Goal: Task Accomplishment & Management: Use online tool/utility

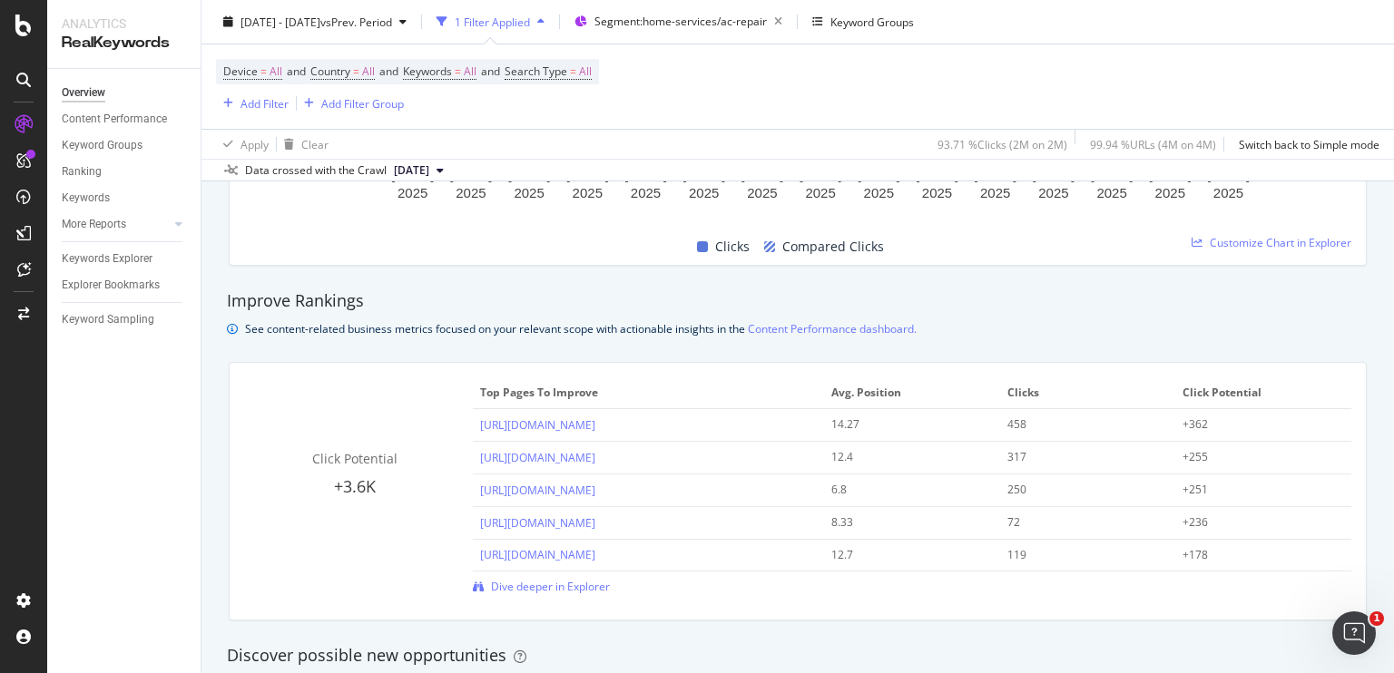
scroll to position [1042, 0]
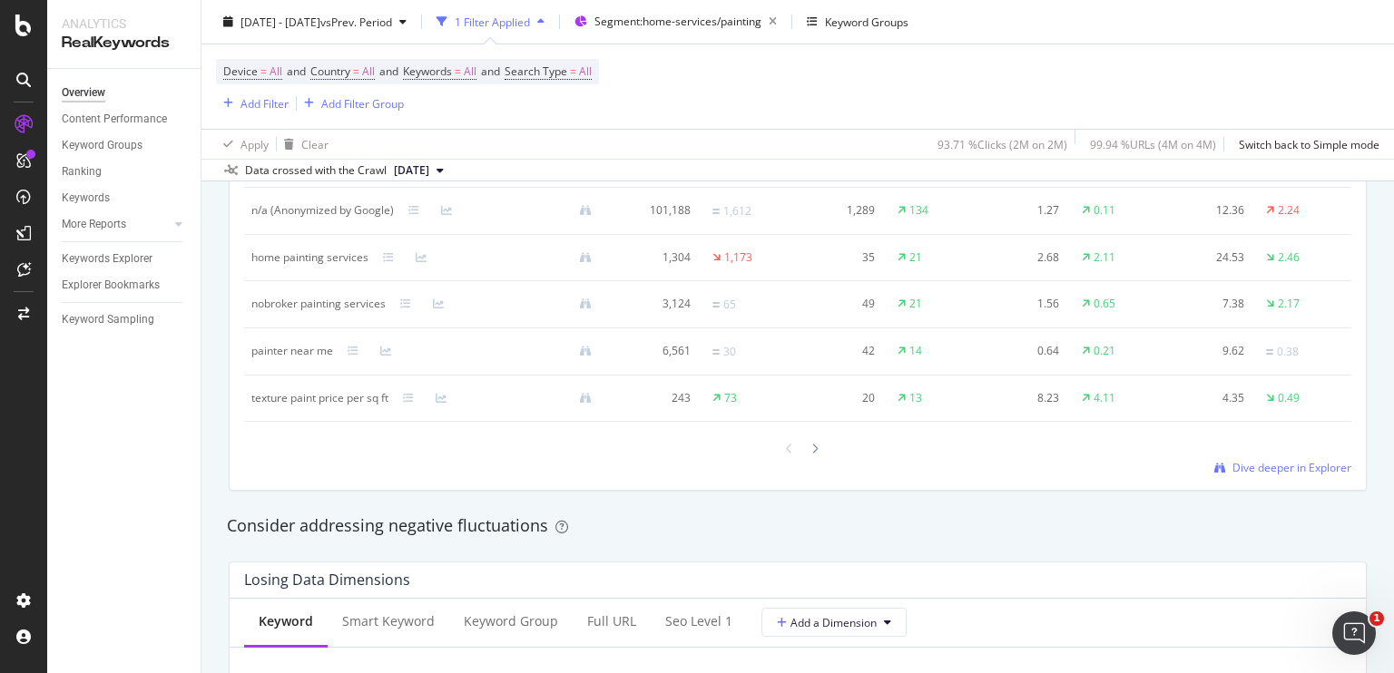
scroll to position [1789, 0]
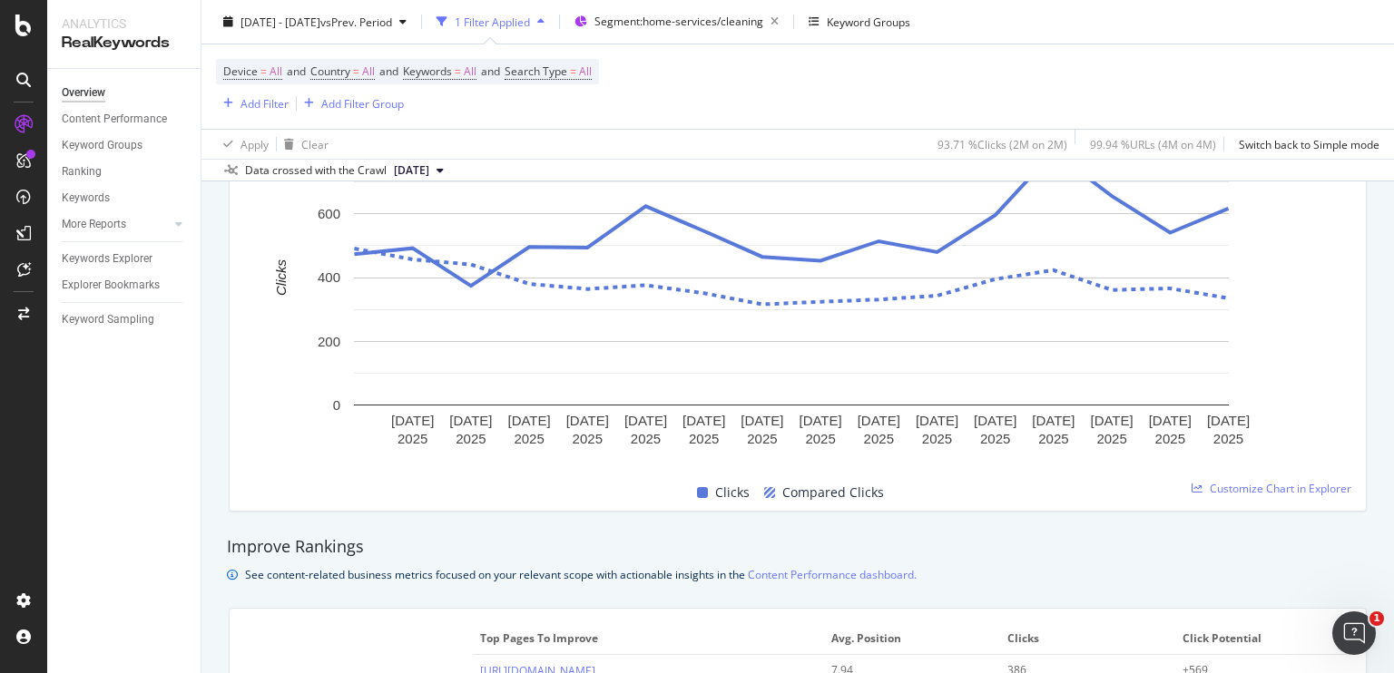
scroll to position [817, 0]
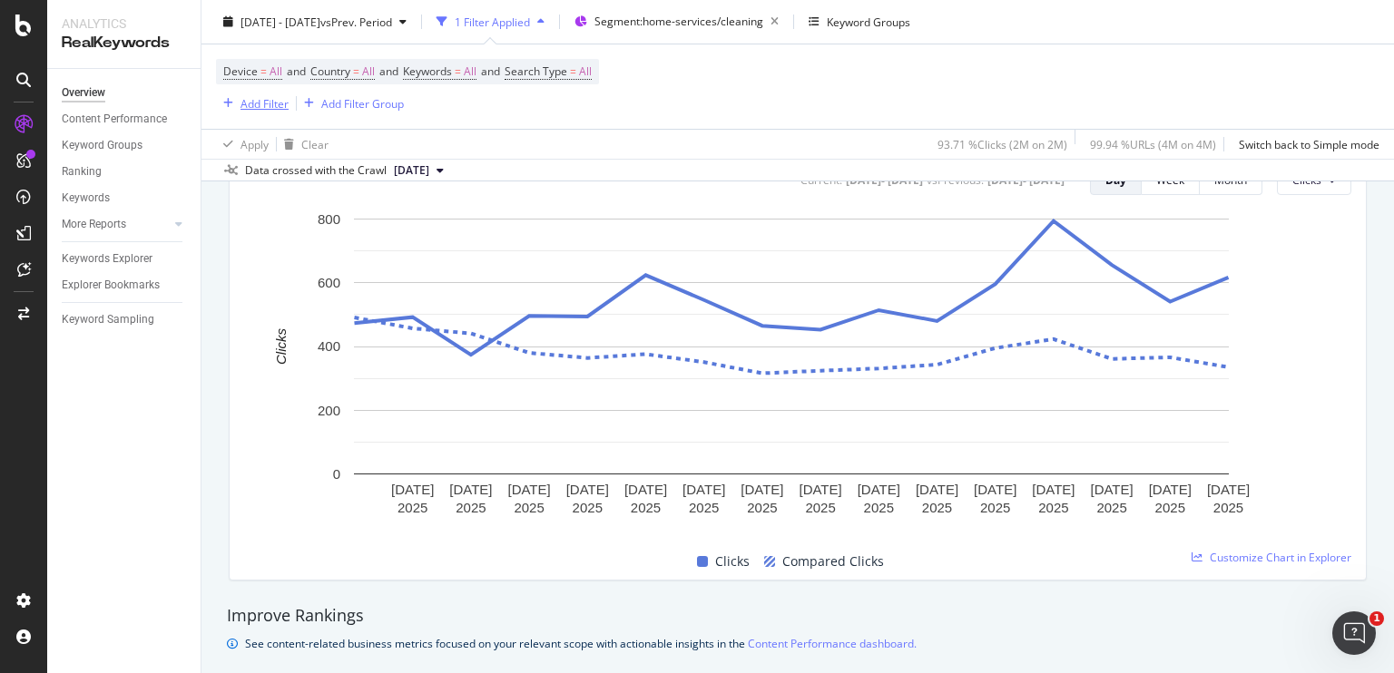
click at [253, 107] on div "Add Filter" at bounding box center [264, 102] width 48 height 15
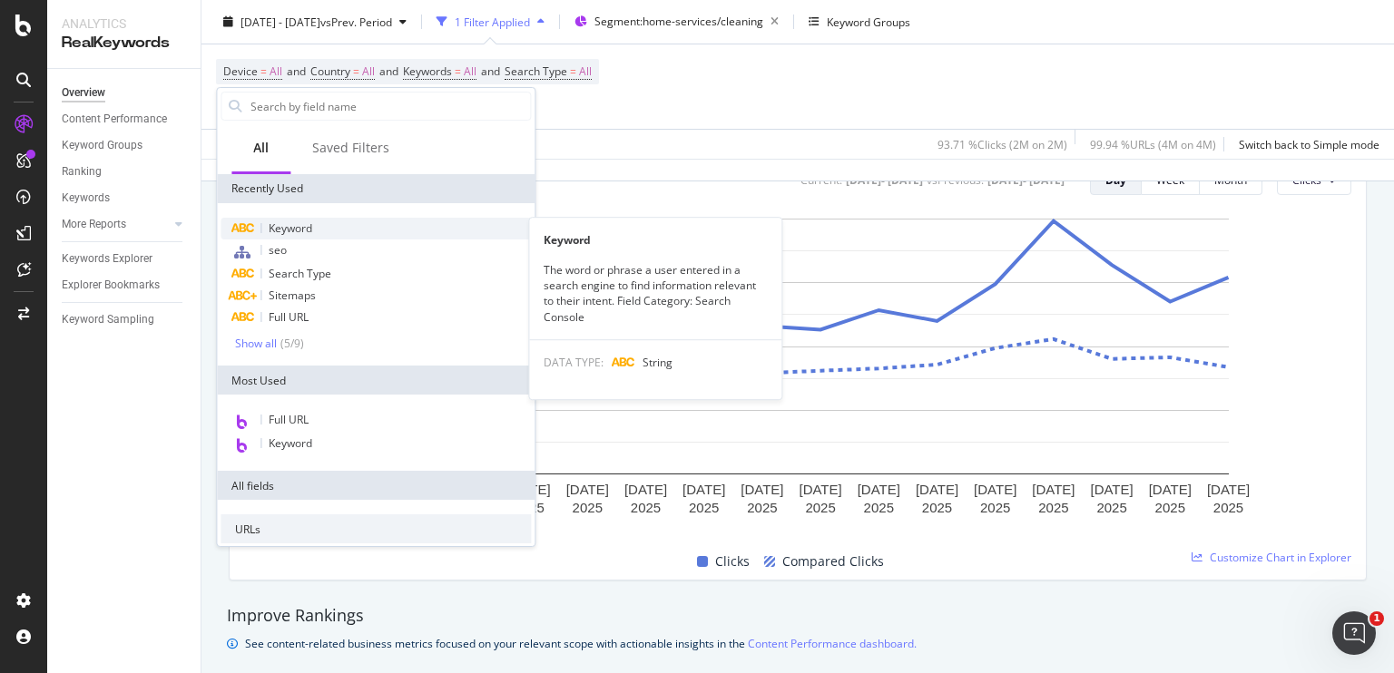
click at [284, 230] on span "Keyword" at bounding box center [291, 227] width 44 height 15
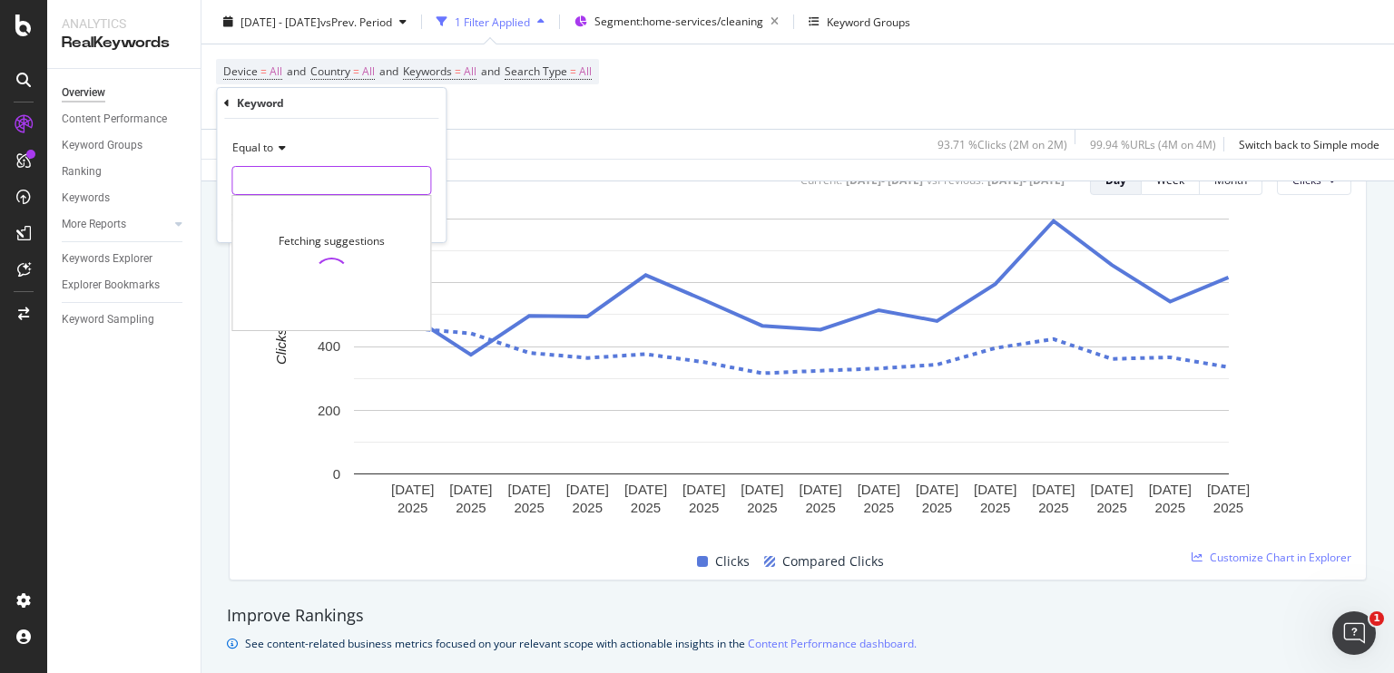
click at [321, 179] on input "text" at bounding box center [331, 180] width 198 height 29
type input "cleaning services near me"
click at [279, 146] on icon at bounding box center [279, 147] width 13 height 11
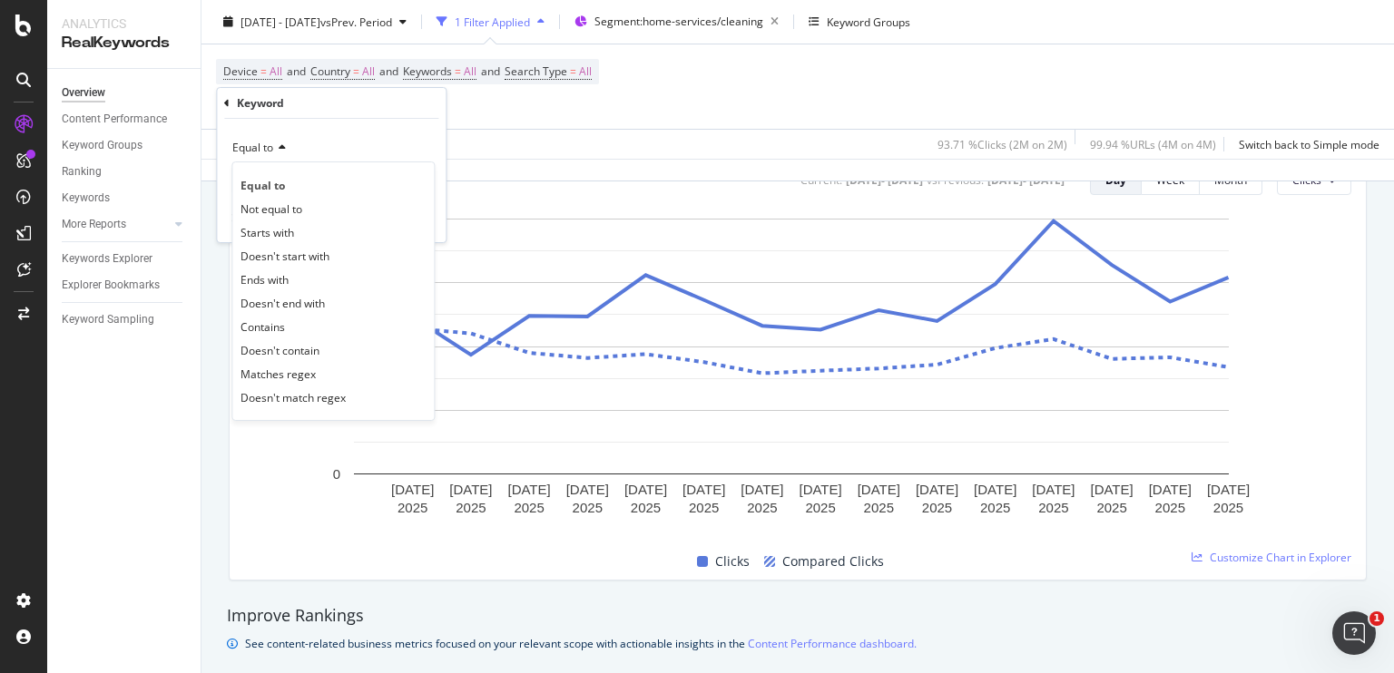
click at [312, 147] on div "Equal to" at bounding box center [331, 147] width 200 height 29
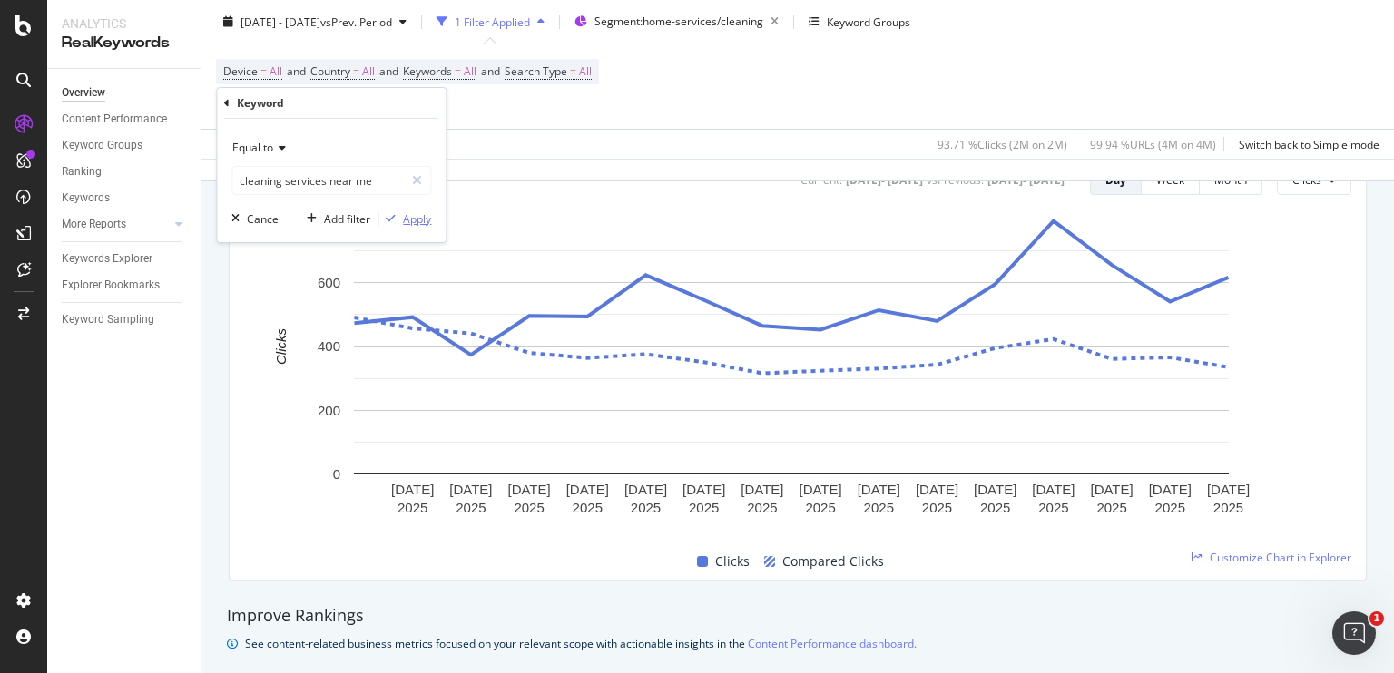
click at [410, 220] on div "Apply" at bounding box center [417, 218] width 28 height 15
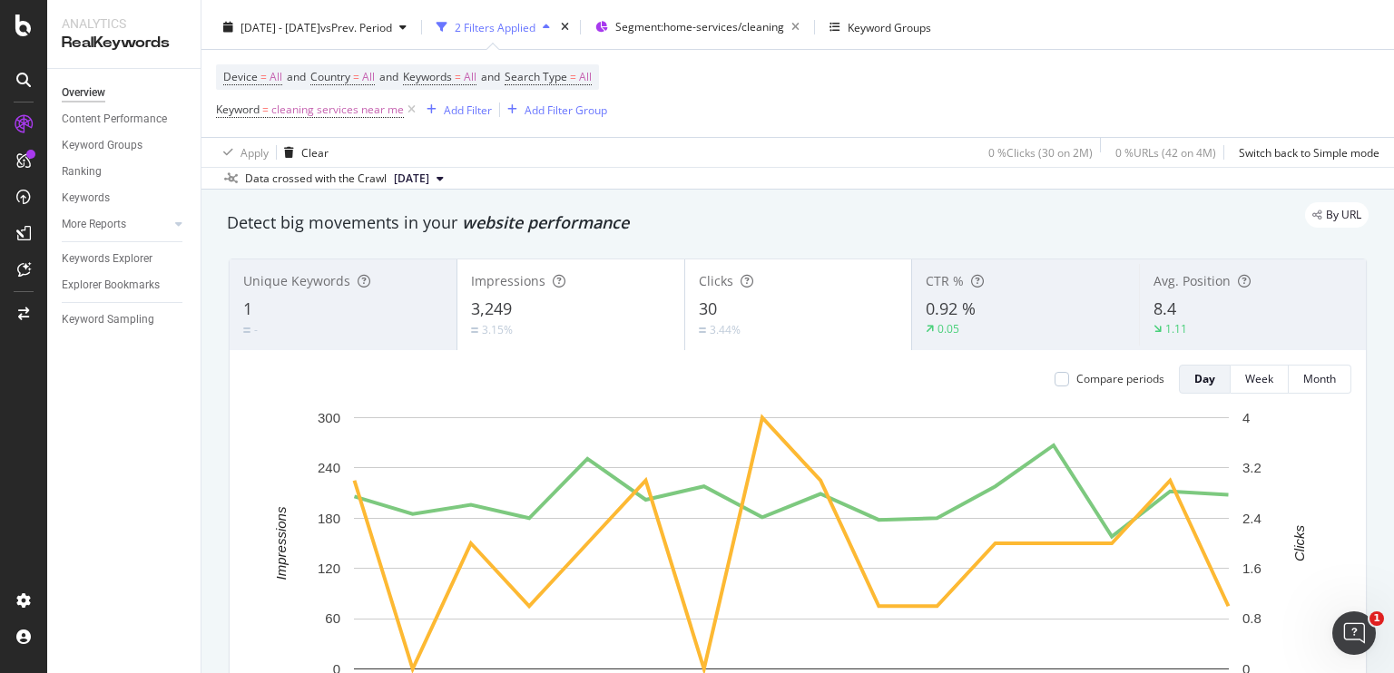
scroll to position [39, 0]
click at [765, 119] on div "Device = All and Country = All and Keywords = All and Search Type = All Keyword…" at bounding box center [797, 94] width 1163 height 87
click at [407, 109] on icon at bounding box center [411, 111] width 15 height 18
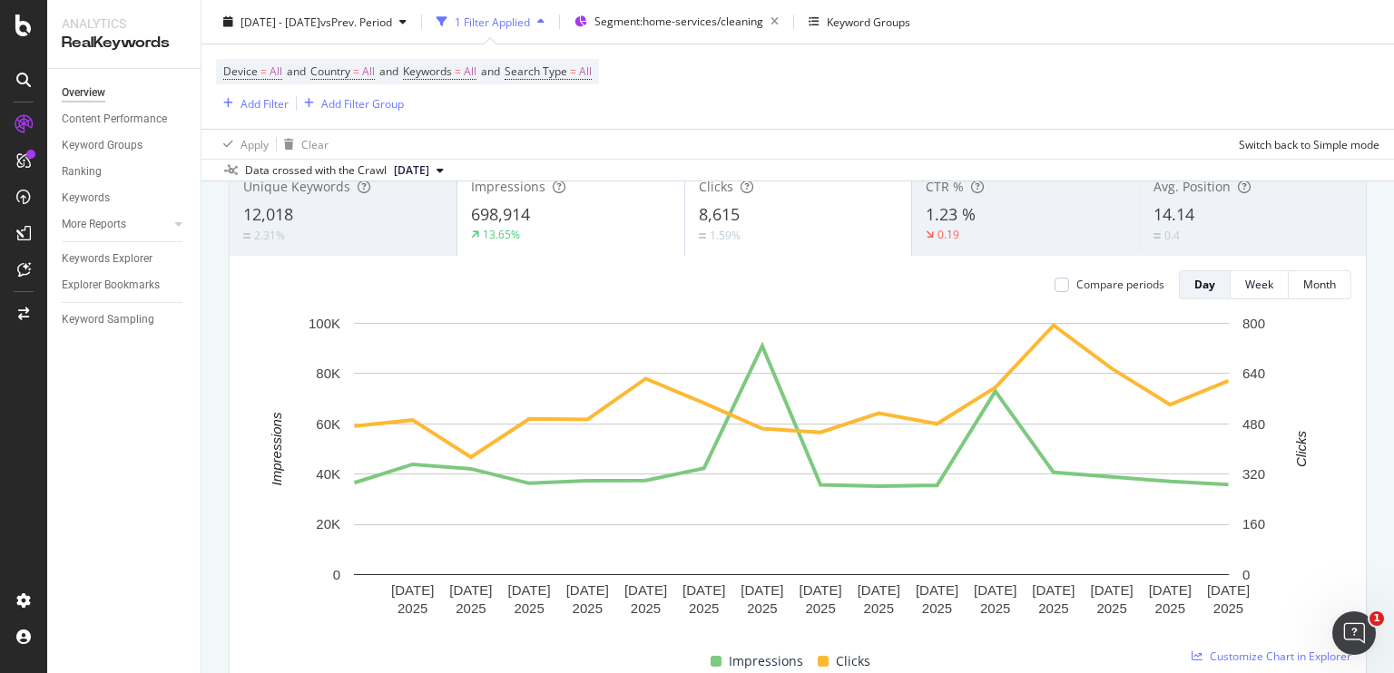
scroll to position [130, 0]
